Goal: Communication & Community: Answer question/provide support

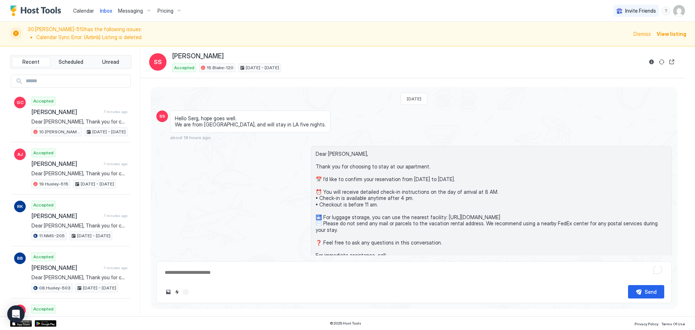
type textarea "*"
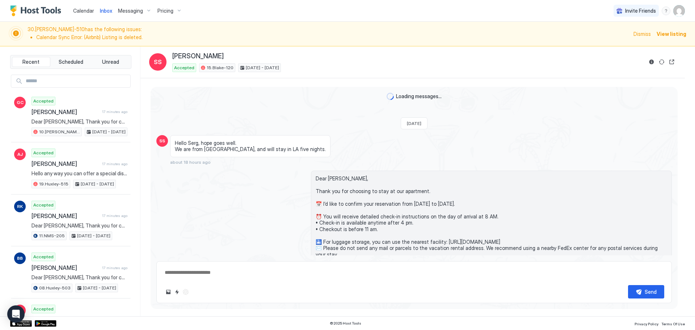
scroll to position [267, 0]
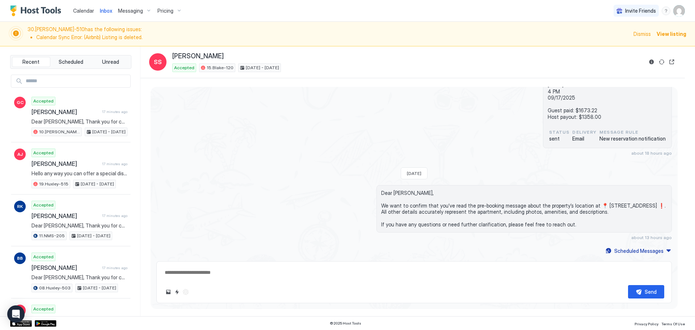
click at [441, 202] on span "Dear Sergio, We want to confirm that you’ve read the pre-booking message about …" at bounding box center [524, 209] width 286 height 38
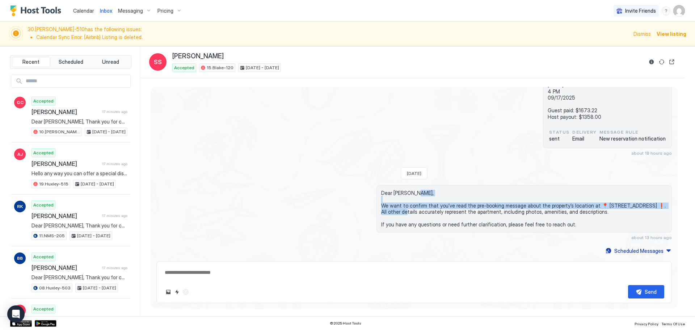
click at [441, 202] on span "Dear Sergio, We want to confirm that you’ve read the pre-booking message about …" at bounding box center [524, 209] width 286 height 38
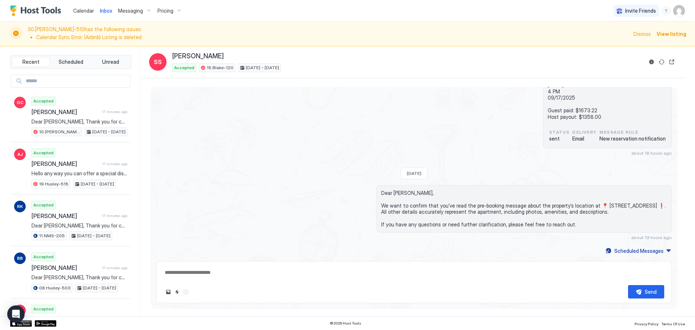
click at [304, 122] on div "15.Blake-120 Airbnb Reservation number : HM8J4RZ8T4 Sergio Sepúlveda 09/12/2025…" at bounding box center [413, 104] width 515 height 104
click at [84, 7] on link "Calendar" at bounding box center [83, 11] width 21 height 8
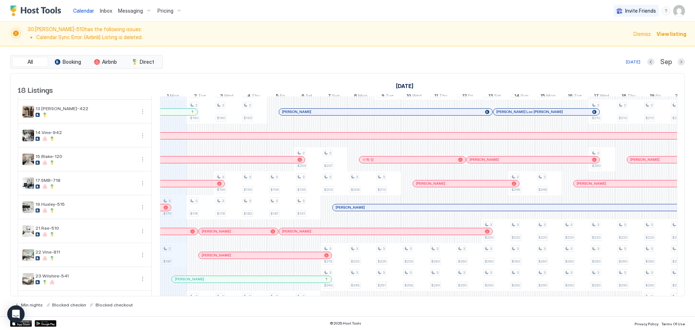
scroll to position [140, 0]
drag, startPoint x: 237, startPoint y: 260, endPoint x: 377, endPoint y: 198, distance: 152.7
click at [237, 258] on div at bounding box center [238, 256] width 6 height 6
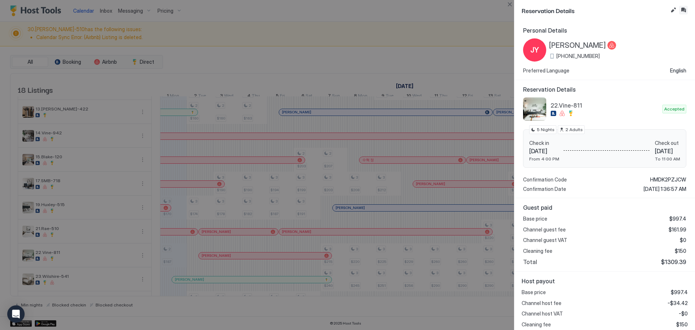
click at [687, 9] on button "Inbox" at bounding box center [683, 10] width 9 height 9
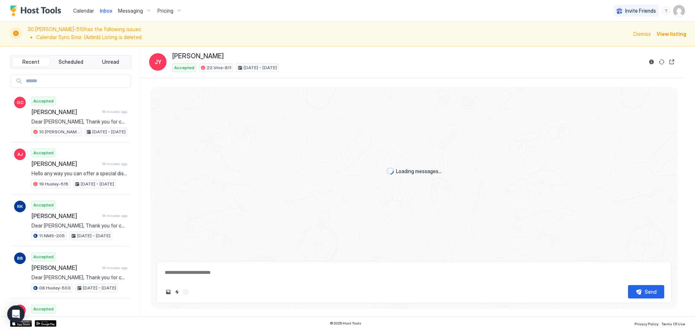
click at [491, 128] on div "Loading messages..." at bounding box center [414, 171] width 527 height 169
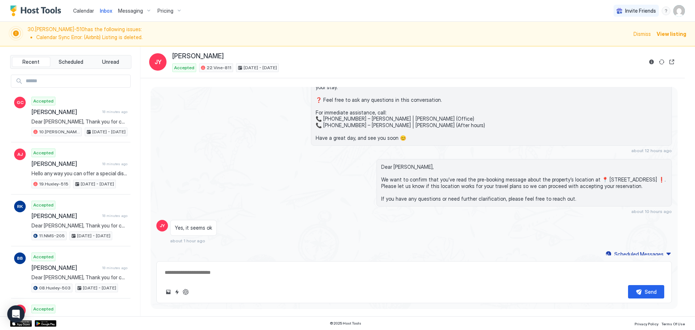
scroll to position [362, 0]
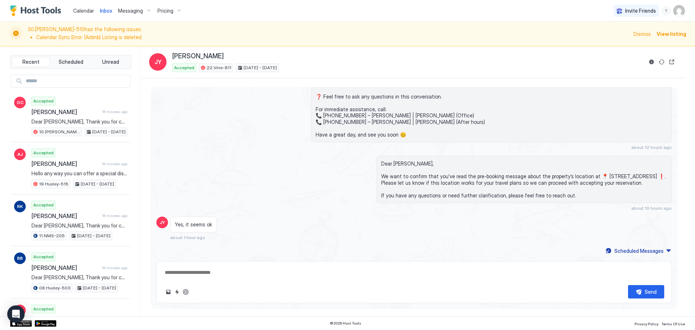
click at [132, 13] on span "Messaging" at bounding box center [130, 11] width 25 height 7
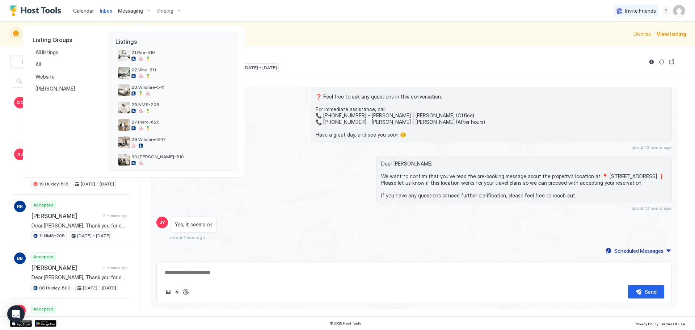
scroll to position [217, 0]
drag, startPoint x: 162, startPoint y: 71, endPoint x: 151, endPoint y: 69, distance: 11.5
click at [151, 69] on span "22.Vine-811" at bounding box center [179, 66] width 96 height 5
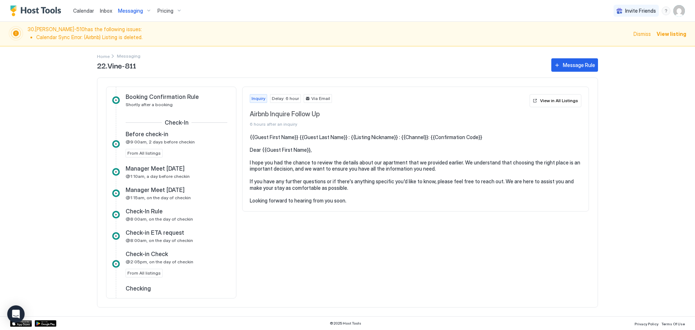
scroll to position [295, 0]
click at [168, 147] on div "Before check-in @9:00am, 2 days before checkin From All listings" at bounding box center [177, 143] width 102 height 27
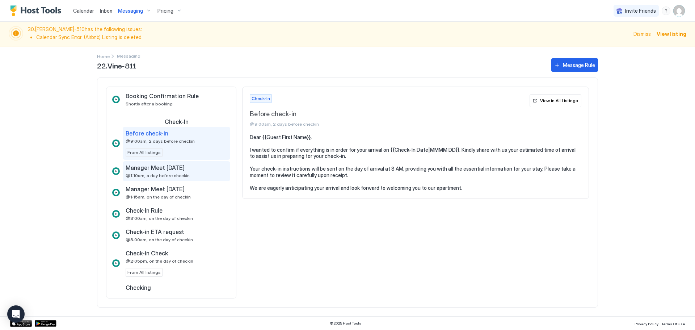
click at [175, 174] on span "@1:10am, a day before checkin" at bounding box center [158, 175] width 64 height 5
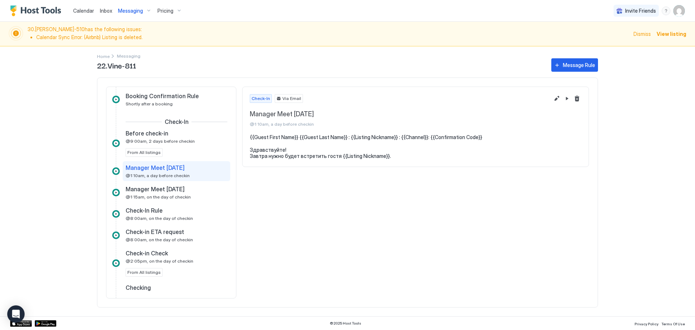
click at [100, 12] on span "Inbox" at bounding box center [106, 11] width 12 height 6
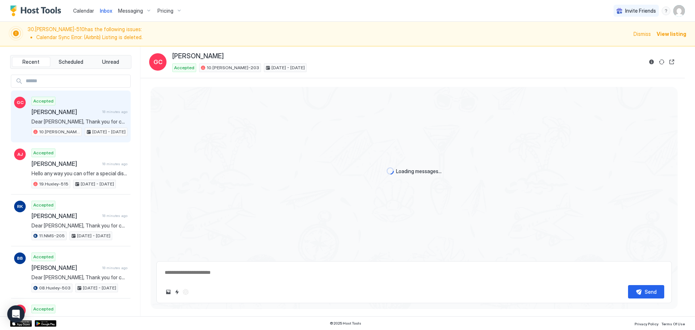
type textarea "*"
click at [90, 13] on span "Calendar" at bounding box center [83, 11] width 21 height 6
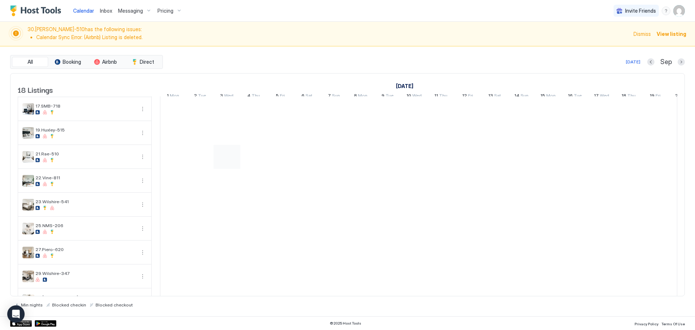
scroll to position [214, 0]
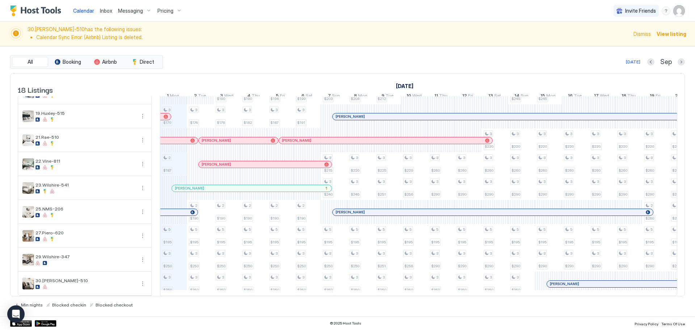
scroll to position [240, 0]
click at [220, 164] on div "[PERSON_NAME]" at bounding box center [265, 164] width 133 height 7
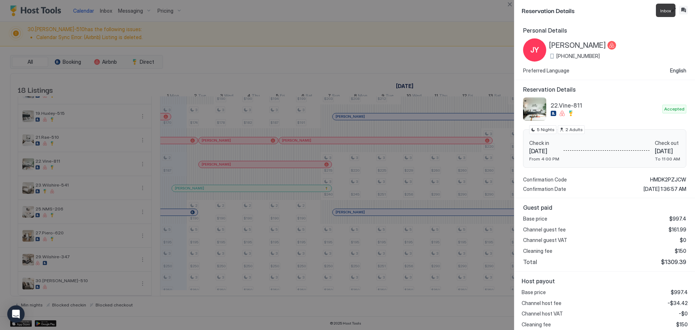
click at [682, 8] on button "Inbox" at bounding box center [683, 10] width 9 height 9
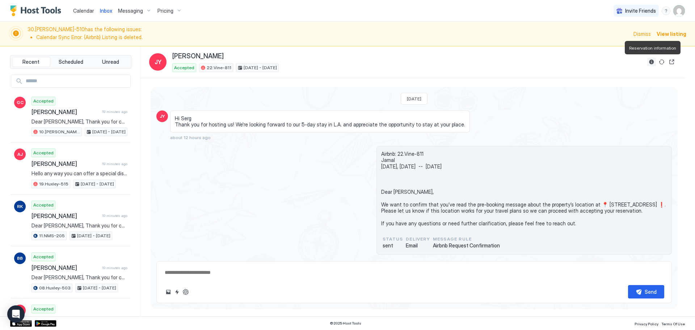
click at [653, 62] on button "Reservation information" at bounding box center [651, 62] width 9 height 9
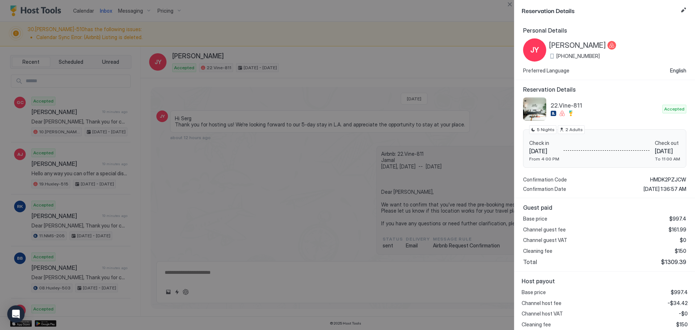
click at [449, 138] on div at bounding box center [347, 165] width 695 height 330
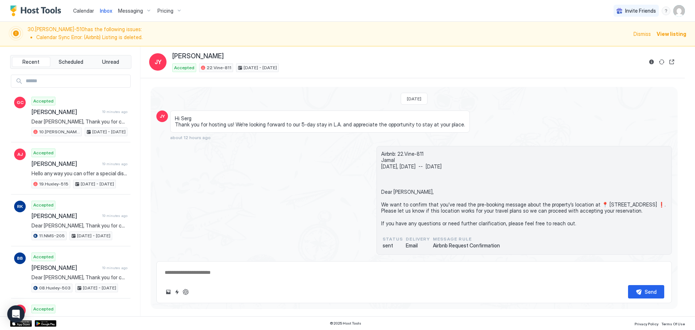
click at [84, 9] on span "Calendar" at bounding box center [83, 11] width 21 height 6
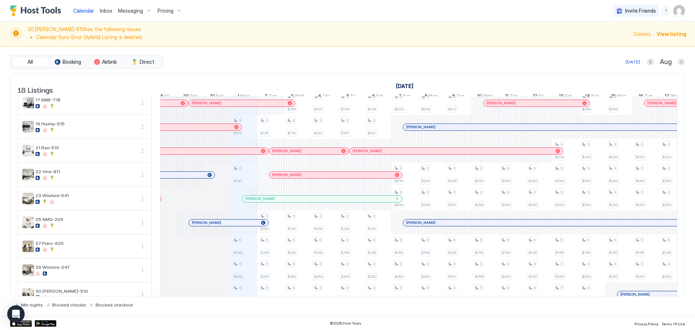
click at [305, 202] on div at bounding box center [305, 199] width 6 height 6
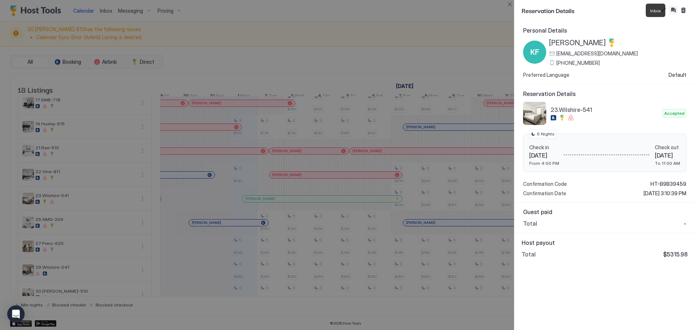
click at [672, 11] on button "Inbox" at bounding box center [673, 10] width 9 height 9
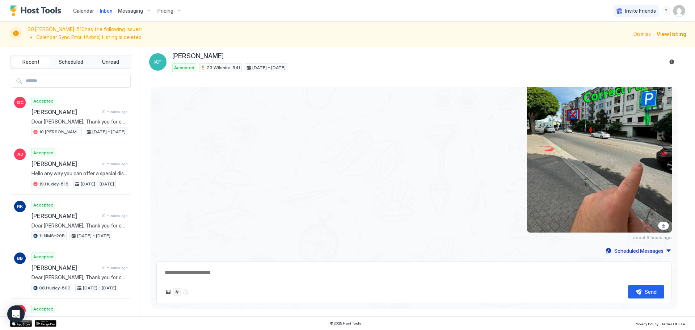
click at [180, 293] on button "Quick reply" at bounding box center [177, 291] width 9 height 9
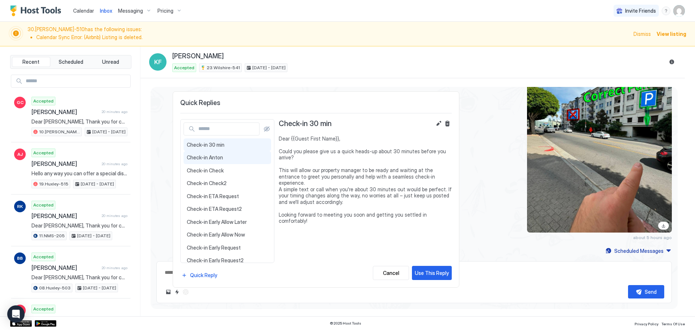
click at [217, 159] on span "Check-in Anton" at bounding box center [227, 157] width 81 height 7
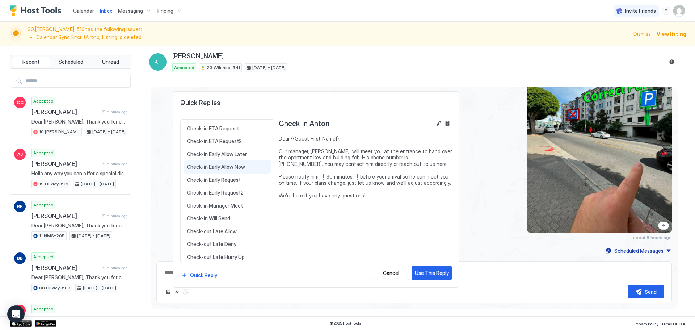
scroll to position [69, 0]
click at [216, 203] on span "Check-in Manager Meet" at bounding box center [227, 203] width 81 height 7
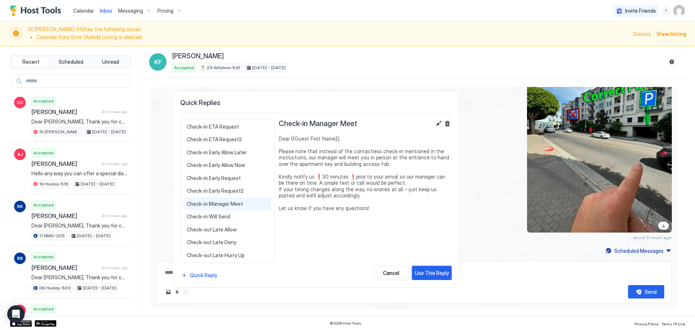
click at [436, 274] on div "Use This Reply" at bounding box center [432, 273] width 34 height 8
type textarea "*"
type textarea "**********"
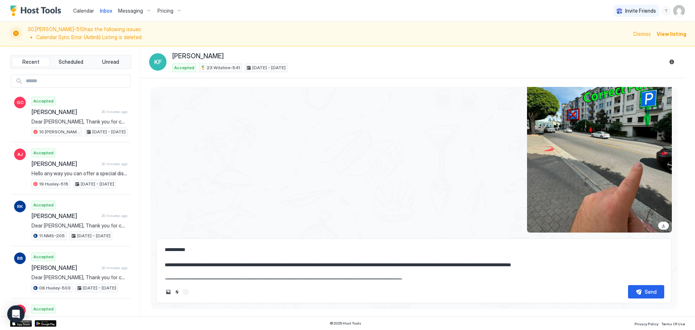
click at [334, 254] on textarea "**********" at bounding box center [414, 261] width 500 height 36
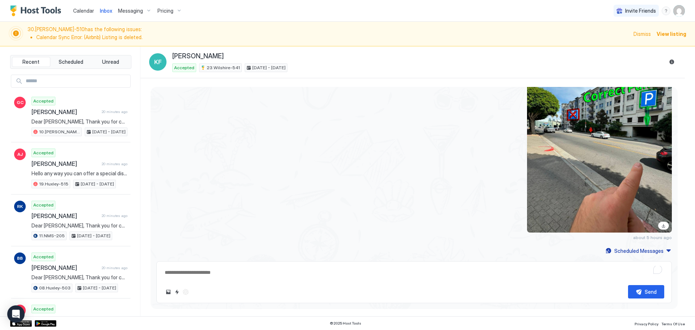
type textarea "*"
paste textarea "**********"
type textarea "**********"
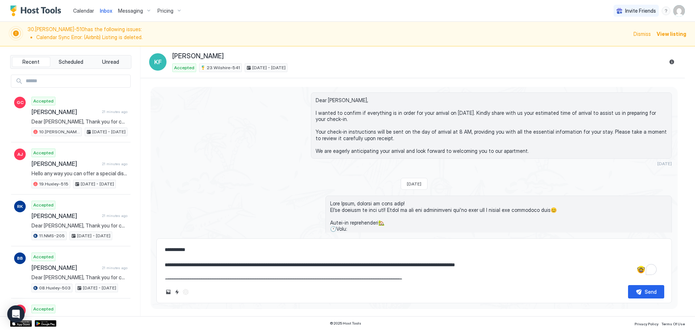
scroll to position [0, 0]
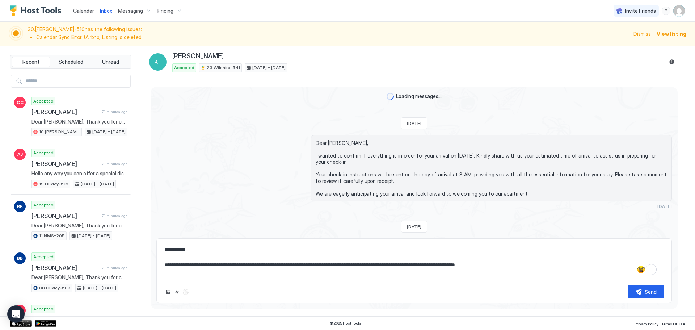
type textarea "*"
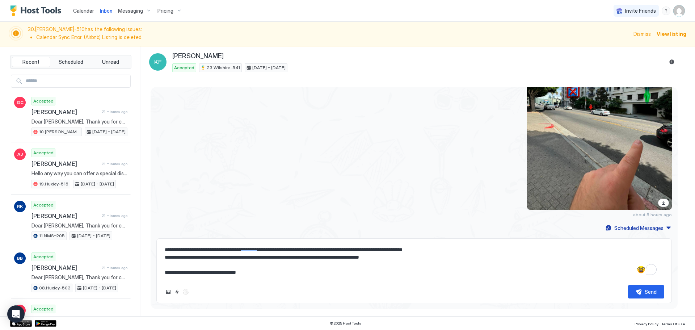
scroll to position [30, 0]
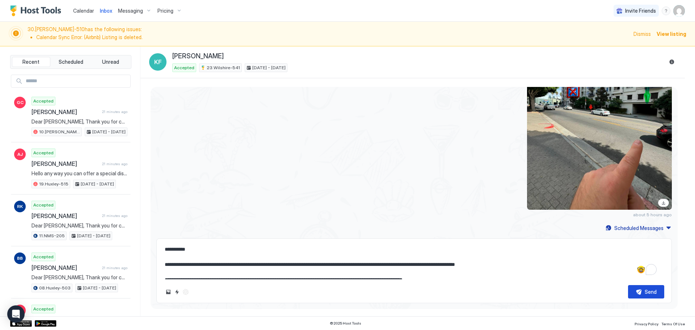
type textarea "**********"
click at [642, 288] on button "Send" at bounding box center [646, 291] width 36 height 13
type textarea "*"
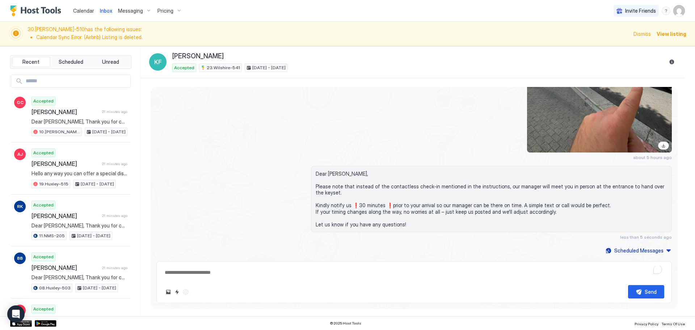
click at [449, 134] on div at bounding box center [491, 55] width 361 height 193
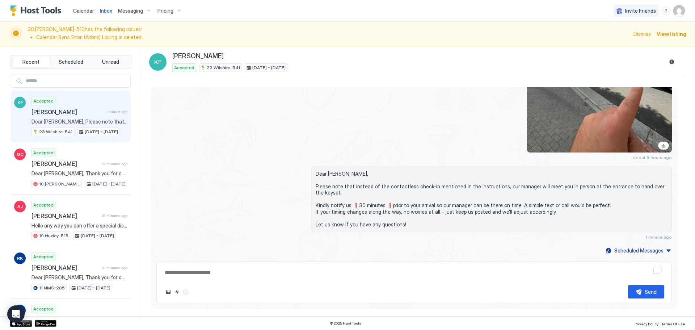
click at [680, 13] on img "User profile" at bounding box center [679, 11] width 12 height 12
click at [638, 39] on div "Settings" at bounding box center [638, 40] width 92 height 13
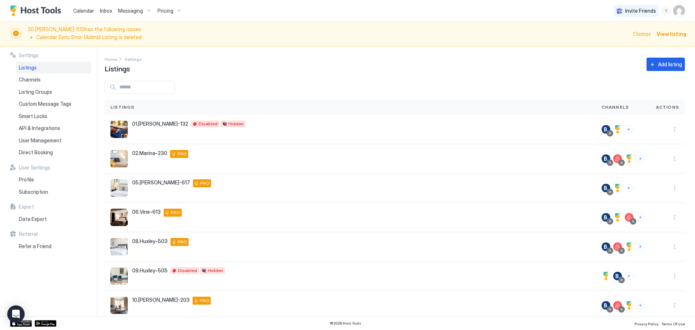
click at [103, 9] on span "Inbox" at bounding box center [106, 11] width 12 height 6
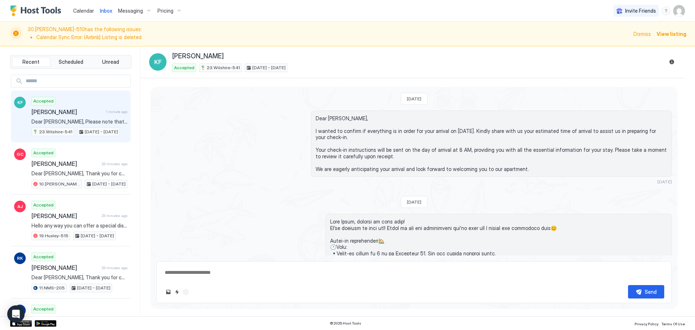
scroll to position [836, 0]
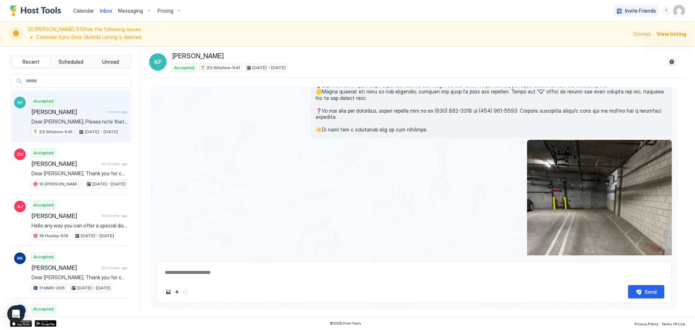
click at [672, 66] on button "Reservation information" at bounding box center [671, 62] width 9 height 9
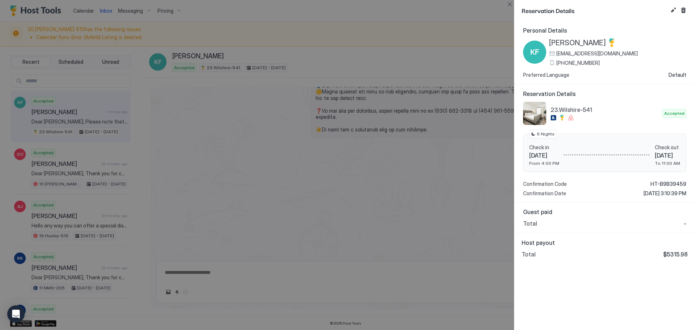
scroll to position [852, 0]
click at [434, 140] on div at bounding box center [347, 165] width 695 height 330
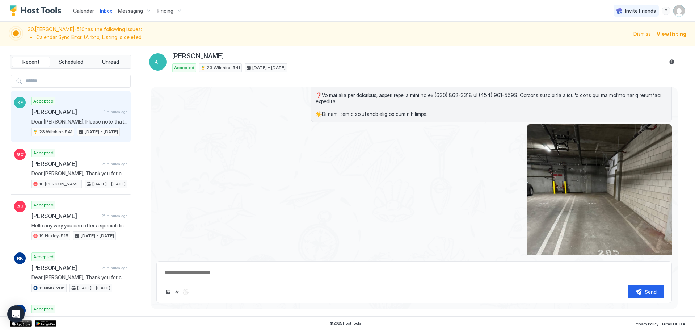
click at [229, 142] on div "about 5 hours ago" at bounding box center [413, 335] width 515 height 825
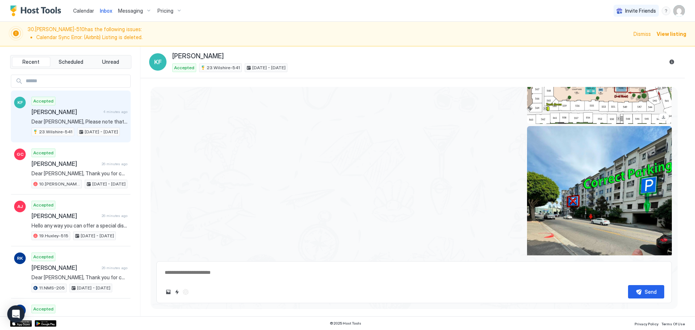
scroll to position [1440, 0]
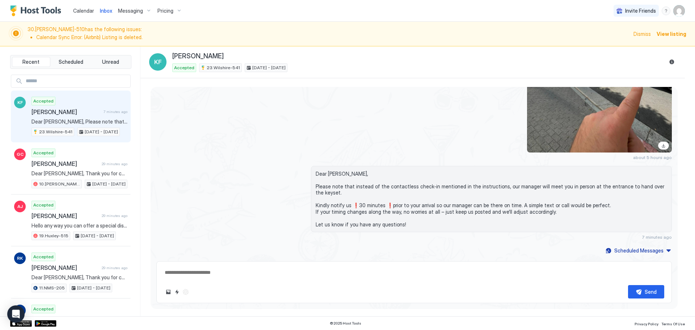
type textarea "*"
click at [78, 5] on div "Calendar" at bounding box center [83, 10] width 27 height 13
click at [81, 14] on div "Calendar" at bounding box center [83, 10] width 27 height 13
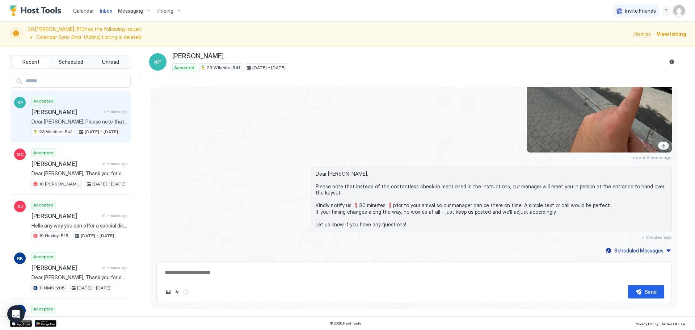
click at [91, 12] on span "Calendar" at bounding box center [83, 11] width 21 height 6
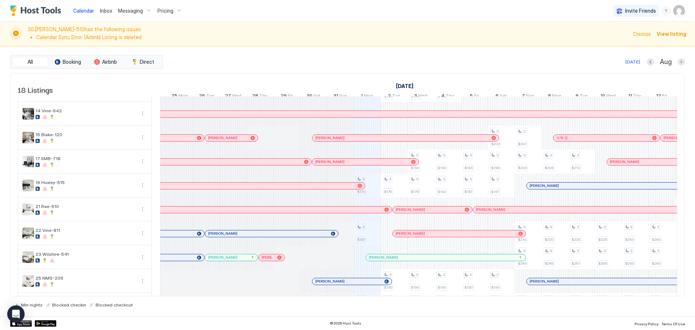
scroll to position [0, 223]
